Goal: Task Accomplishment & Management: Use online tool/utility

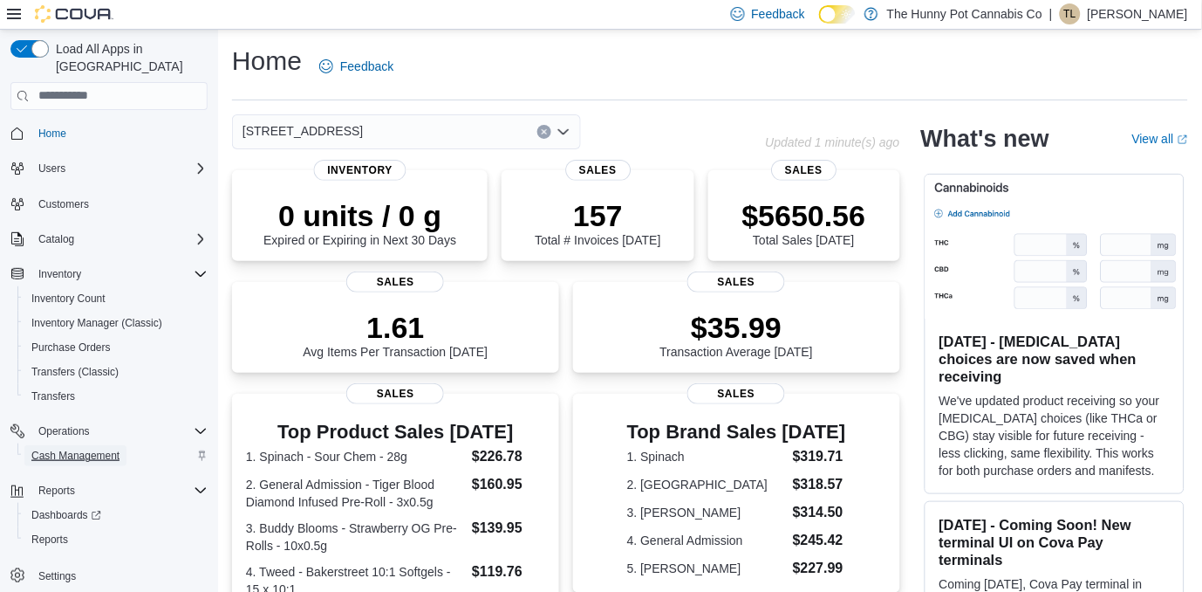
click at [88, 448] on span "Cash Management" at bounding box center [75, 455] width 88 height 14
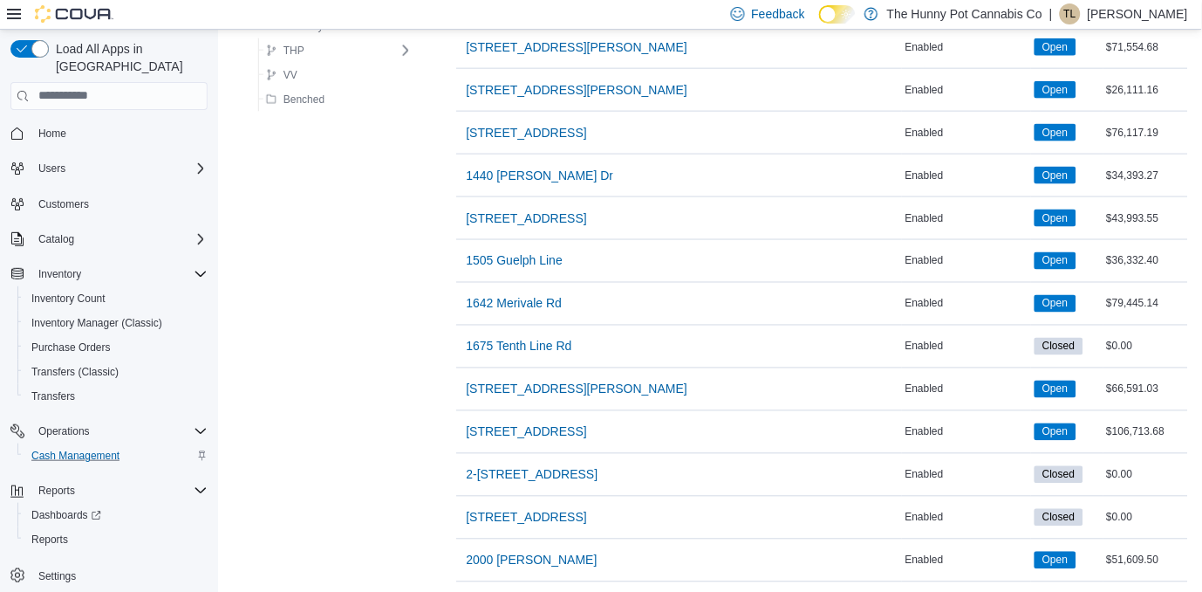
scroll to position [455, 0]
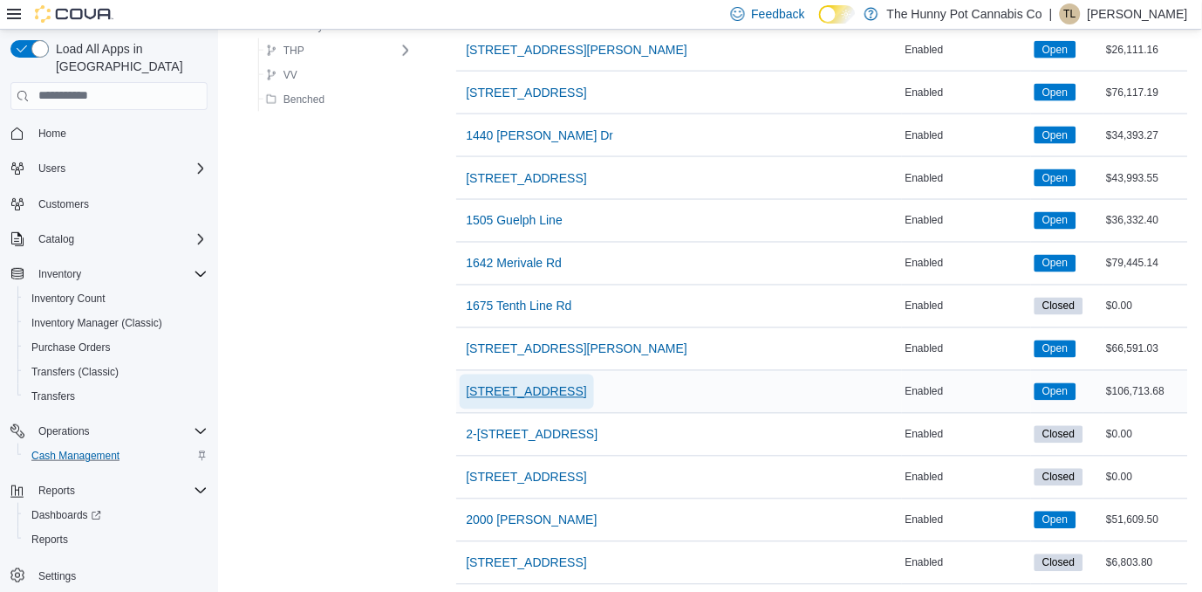
click at [531, 399] on span "198 Queen St" at bounding box center [527, 391] width 120 height 17
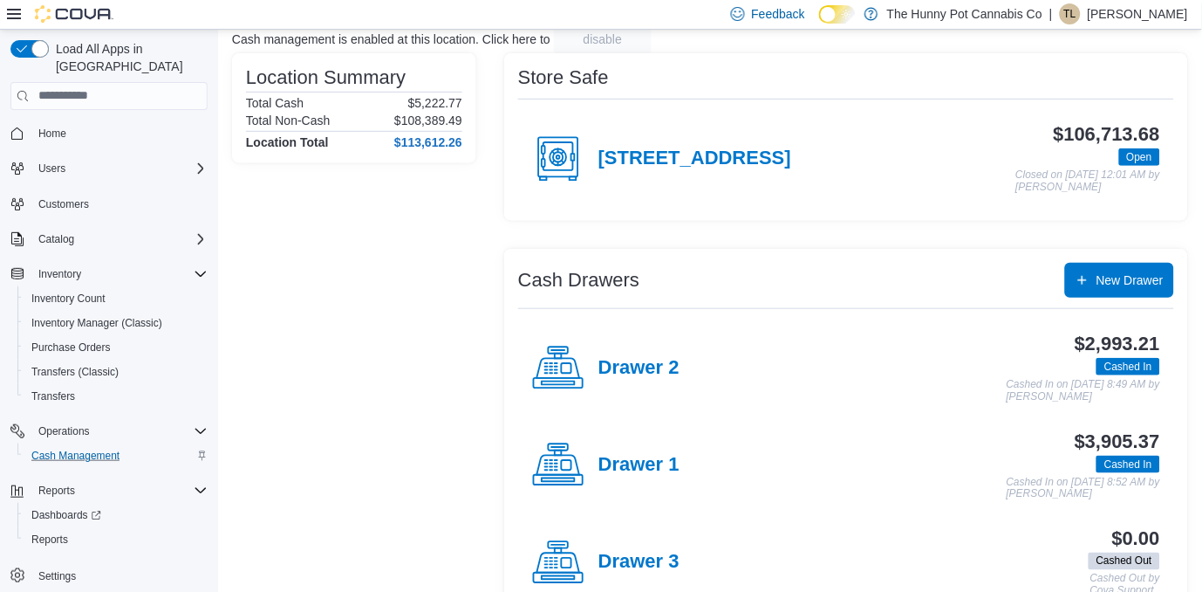
scroll to position [163, 0]
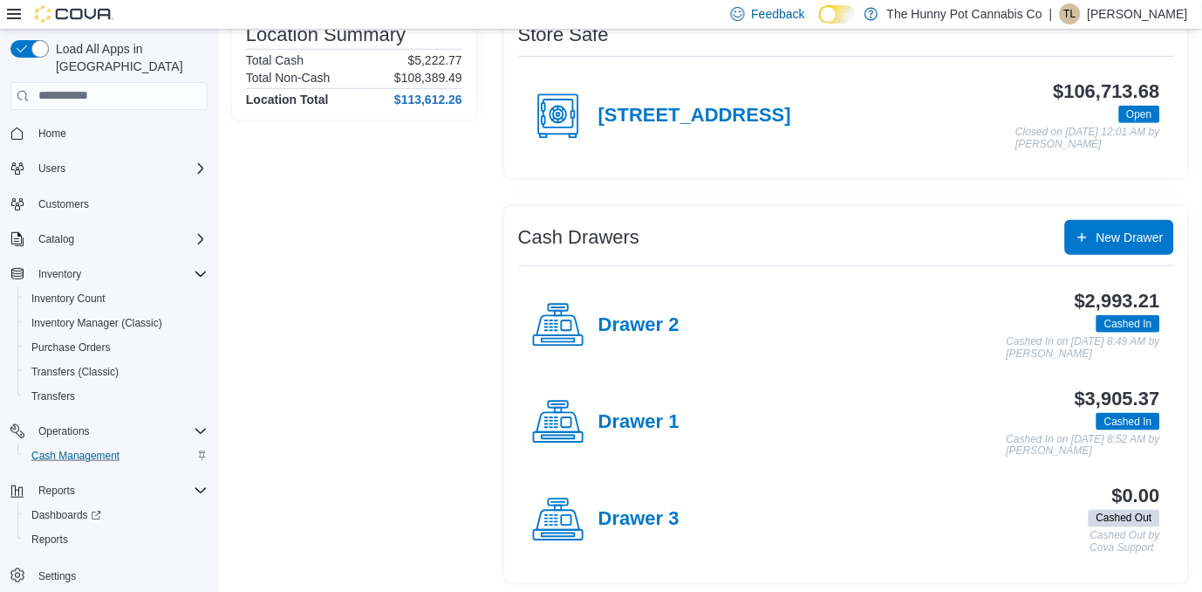
click at [671, 437] on div "Drawer 1" at bounding box center [605, 422] width 147 height 52
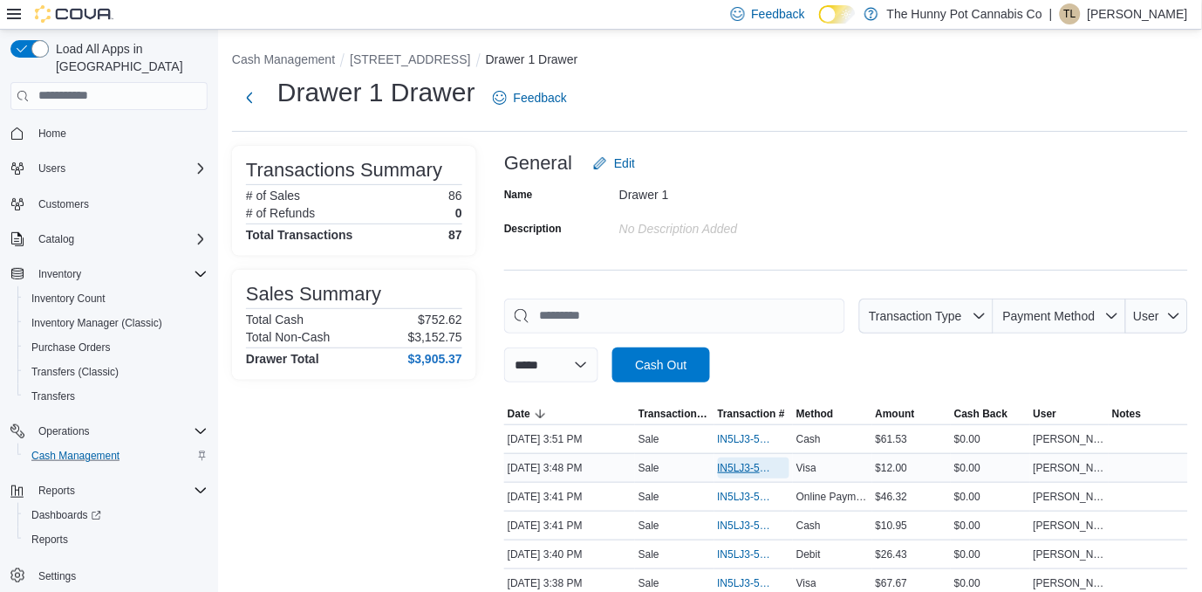
click at [743, 471] on span "IN5LJ3-5954830" at bounding box center [745, 468] width 55 height 14
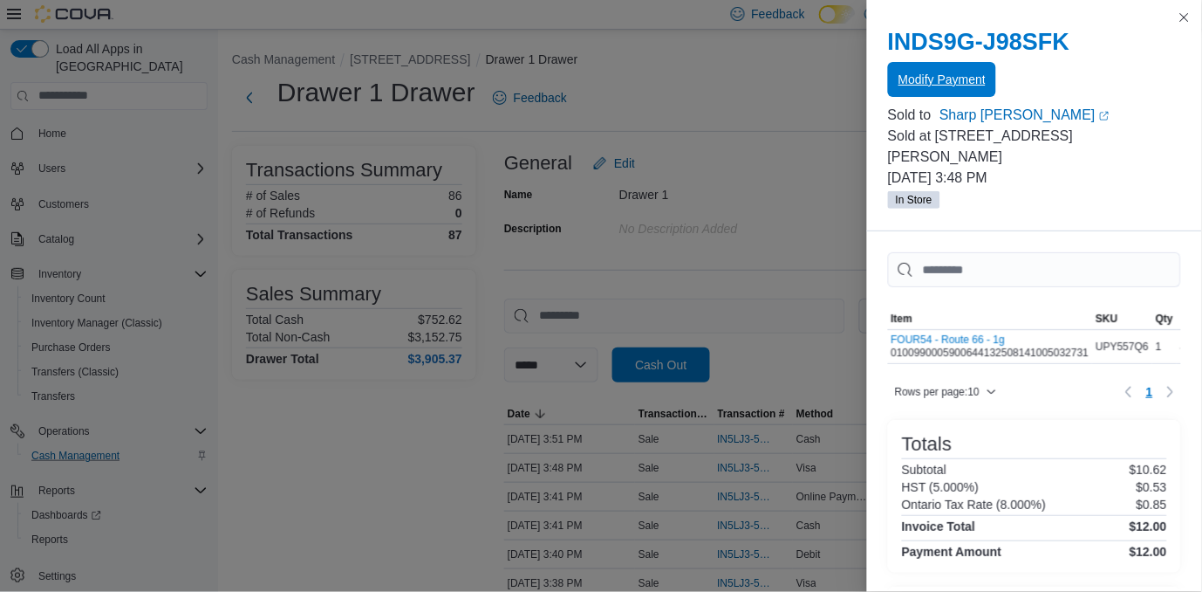
click at [928, 90] on span "Modify Payment" at bounding box center [942, 79] width 87 height 35
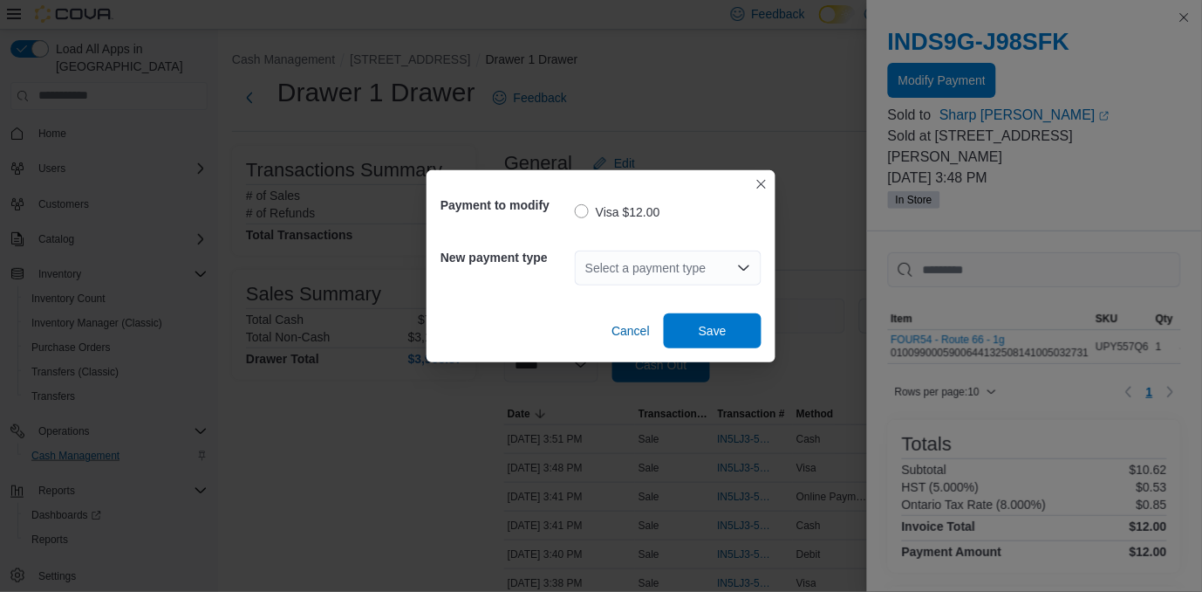
click at [673, 276] on div "Select a payment type" at bounding box center [668, 267] width 187 height 35
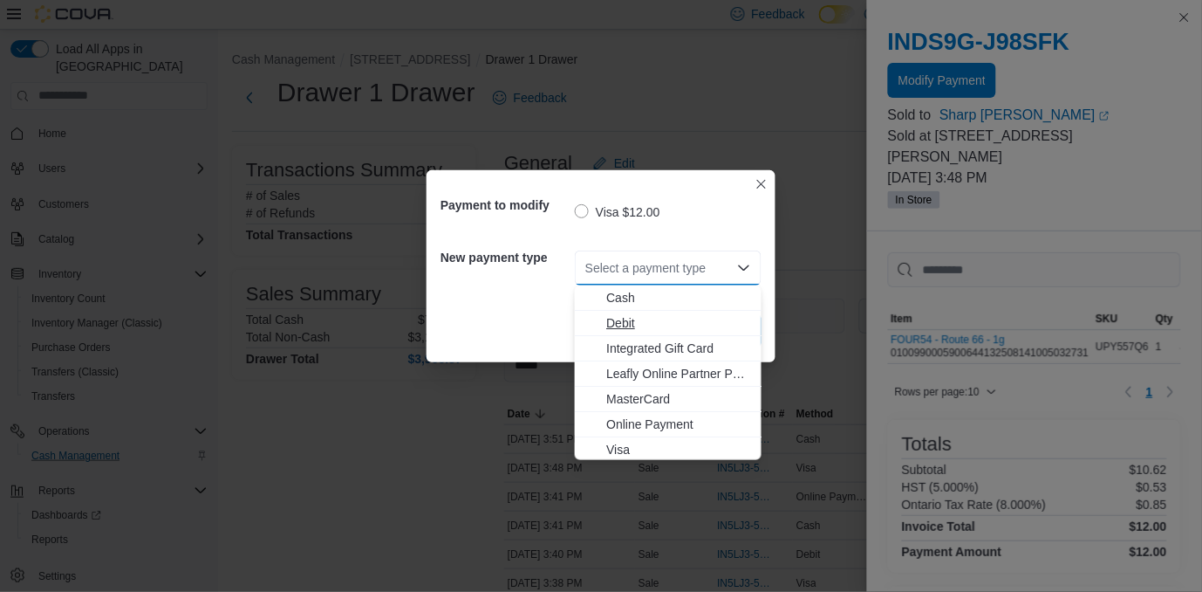
click at [619, 322] on span "Debit" at bounding box center [678, 322] width 145 height 17
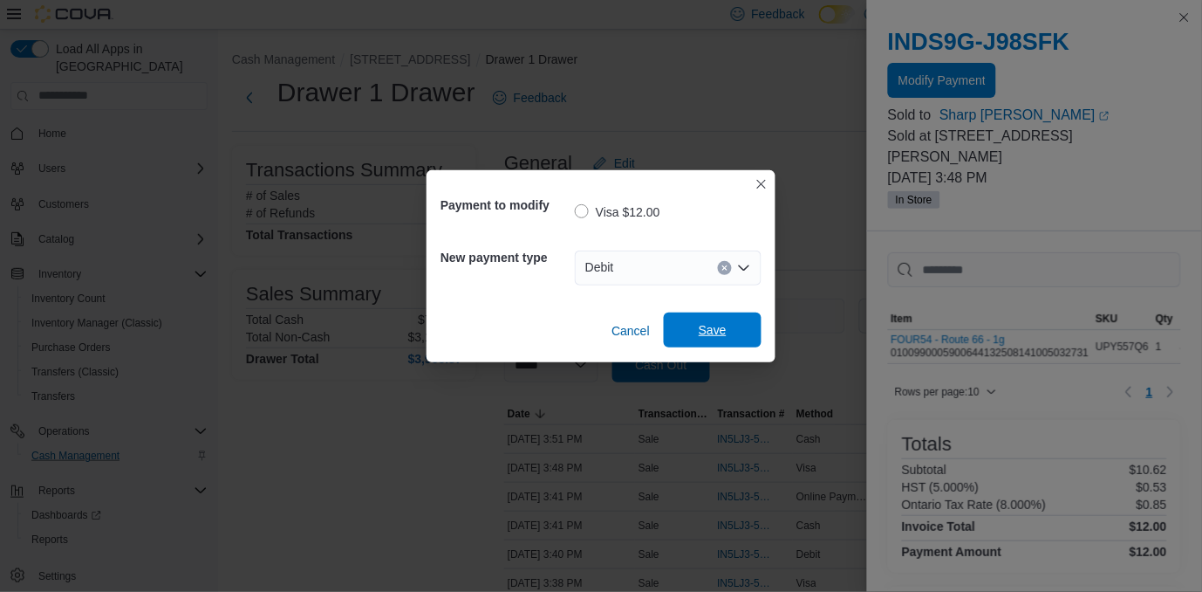
click at [683, 332] on span "Save" at bounding box center [712, 329] width 77 height 35
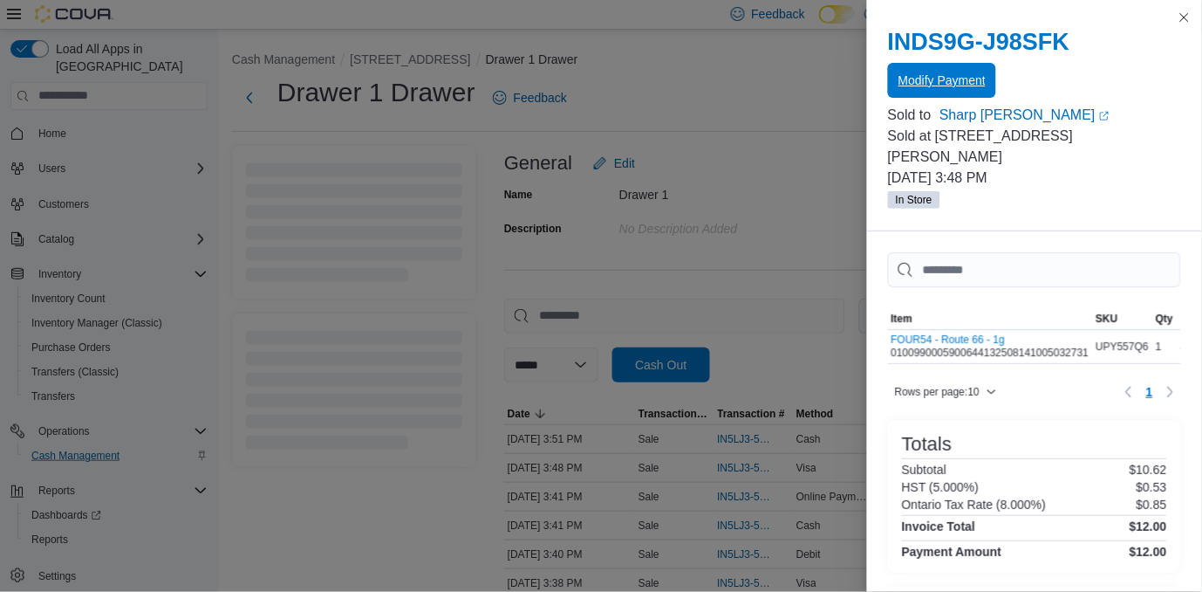
scroll to position [140, 0]
